Goal: Transaction & Acquisition: Book appointment/travel/reservation

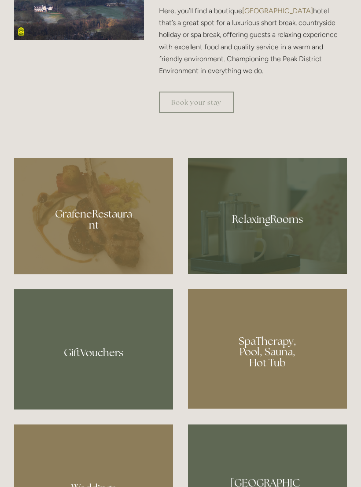
scroll to position [546, 0]
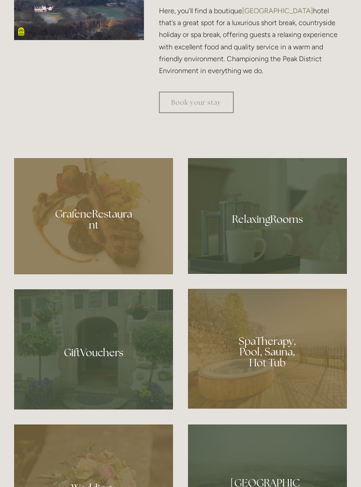
click at [100, 261] on div at bounding box center [93, 216] width 159 height 116
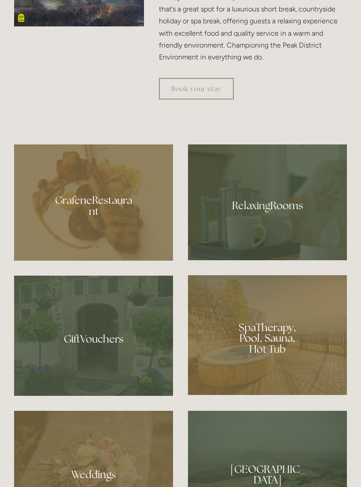
click at [291, 245] on div at bounding box center [267, 202] width 159 height 116
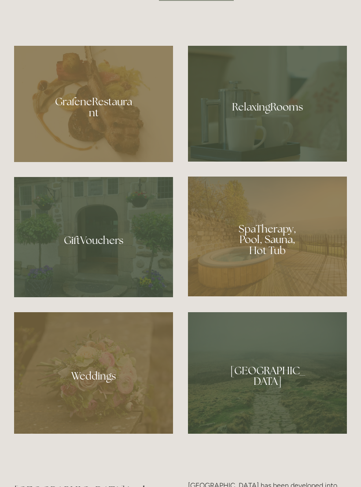
scroll to position [658, 0]
click at [295, 285] on div at bounding box center [267, 237] width 159 height 120
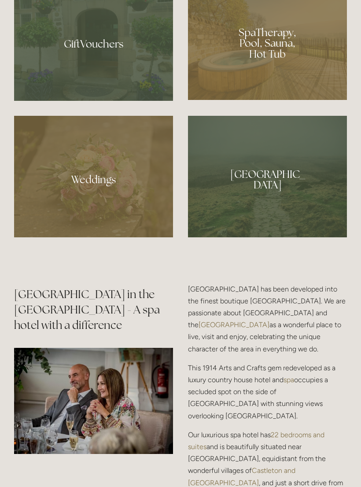
scroll to position [855, 0]
click at [305, 237] on div at bounding box center [267, 177] width 159 height 122
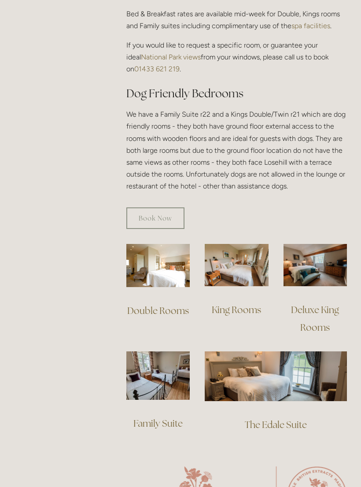
scroll to position [476, 0]
click at [181, 305] on link "Double Rooms" at bounding box center [158, 311] width 62 height 12
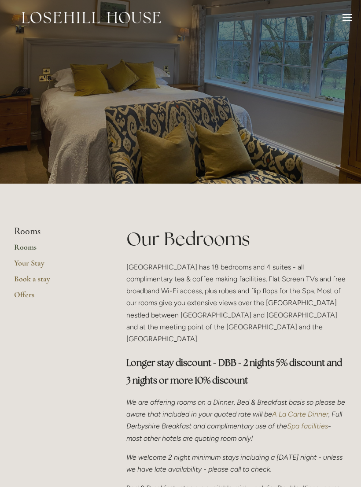
scroll to position [0, 0]
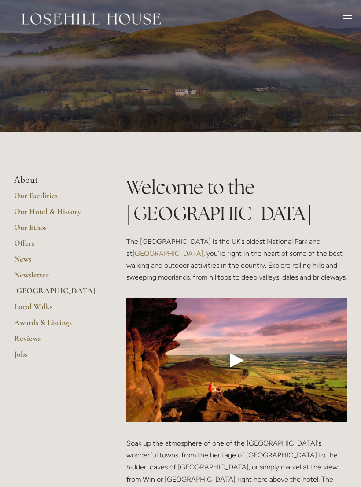
click at [343, 24] on div at bounding box center [348, 20] width 10 height 10
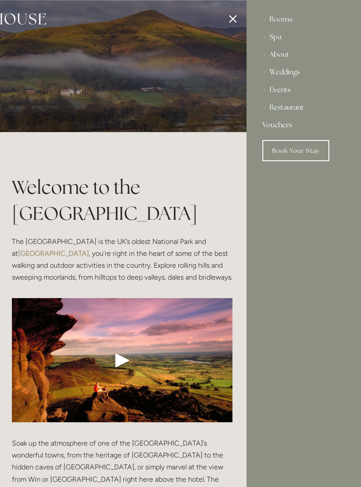
click at [306, 146] on link "Book Your Stay" at bounding box center [295, 150] width 67 height 21
